Goal: Transaction & Acquisition: Obtain resource

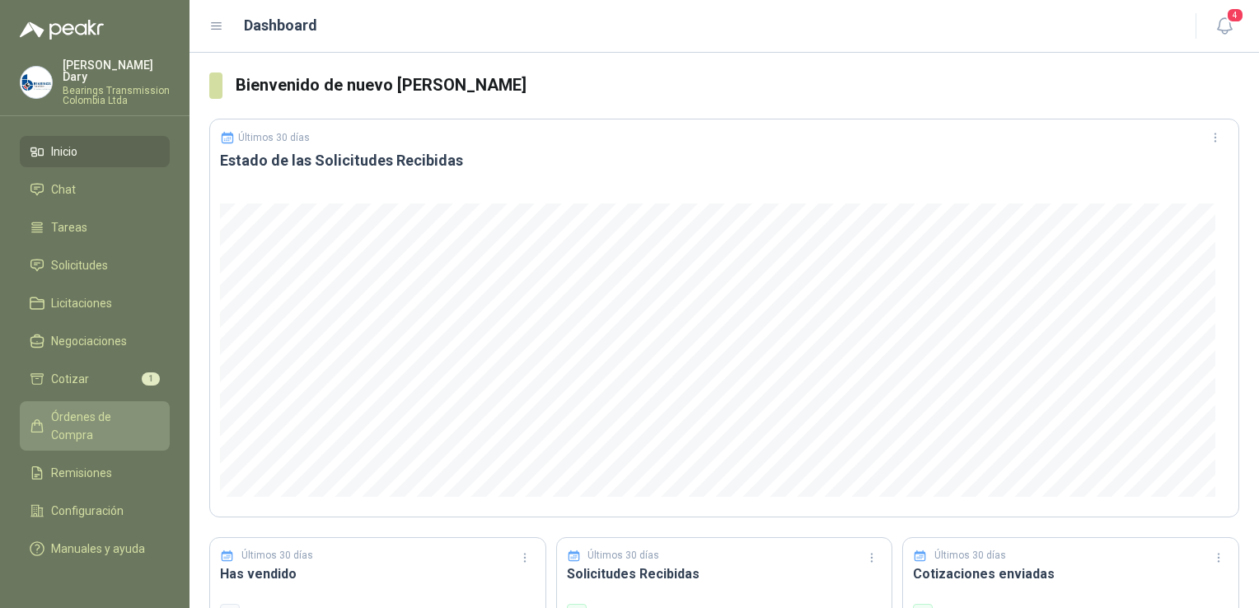
click at [129, 401] on link "Órdenes de Compra" at bounding box center [95, 425] width 150 height 49
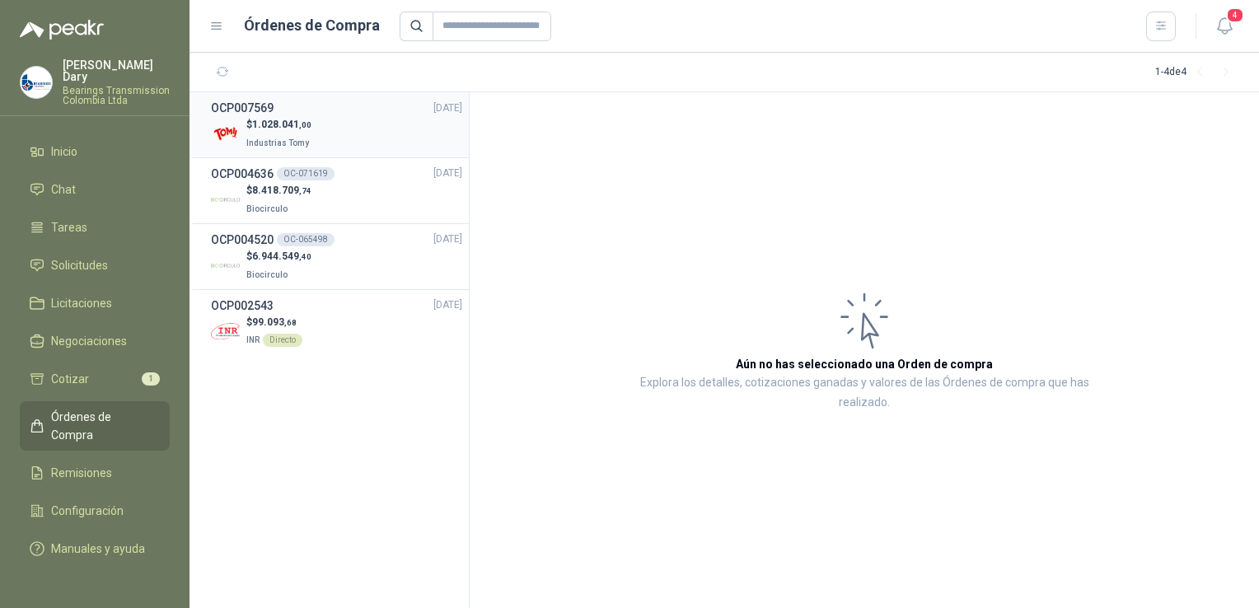
click at [316, 138] on div "$ 1.028.041 ,00 Industrias Tomy" at bounding box center [336, 134] width 251 height 34
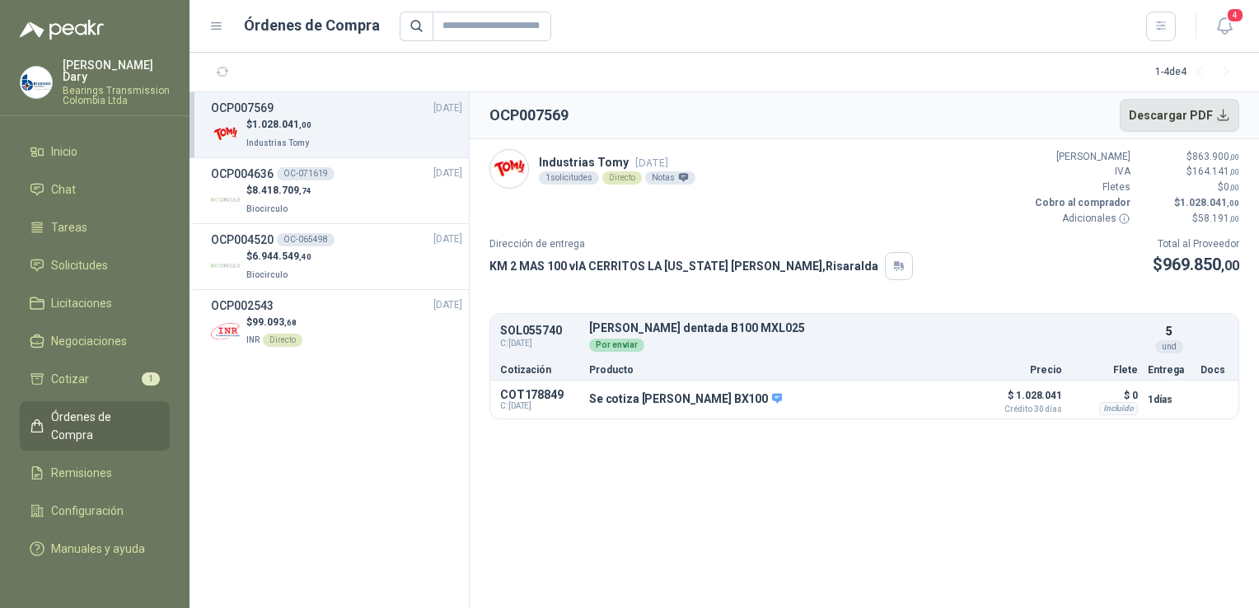
click at [1229, 115] on button "Descargar PDF" at bounding box center [1180, 115] width 120 height 33
